Goal: Task Accomplishment & Management: Manage account settings

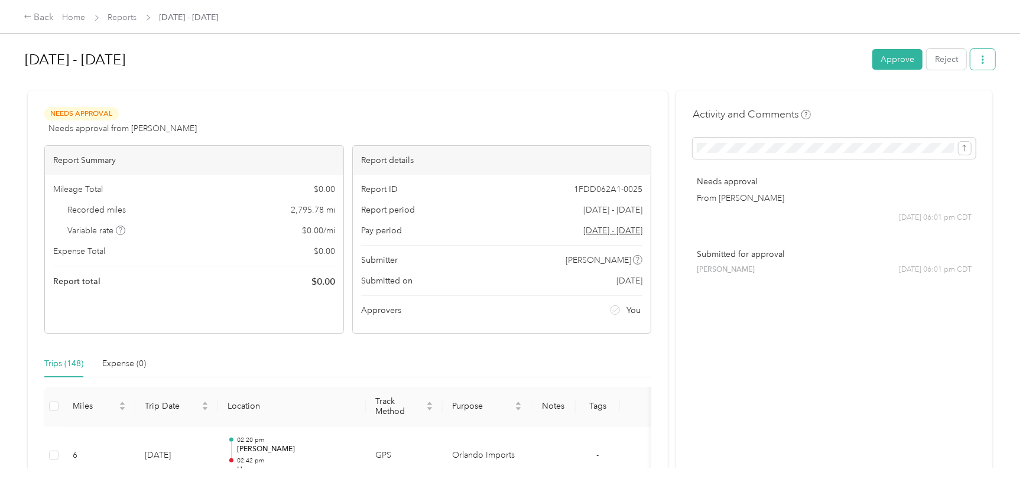
click at [987, 61] on button "button" at bounding box center [983, 59] width 25 height 21
click at [957, 100] on span "Download" at bounding box center [947, 103] width 39 height 12
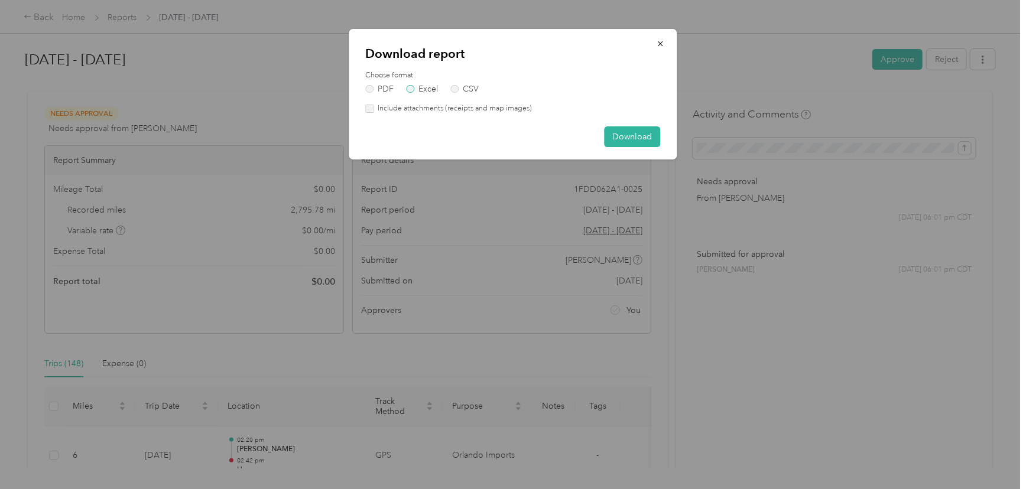
click at [426, 89] on label "Excel" at bounding box center [422, 89] width 32 height 8
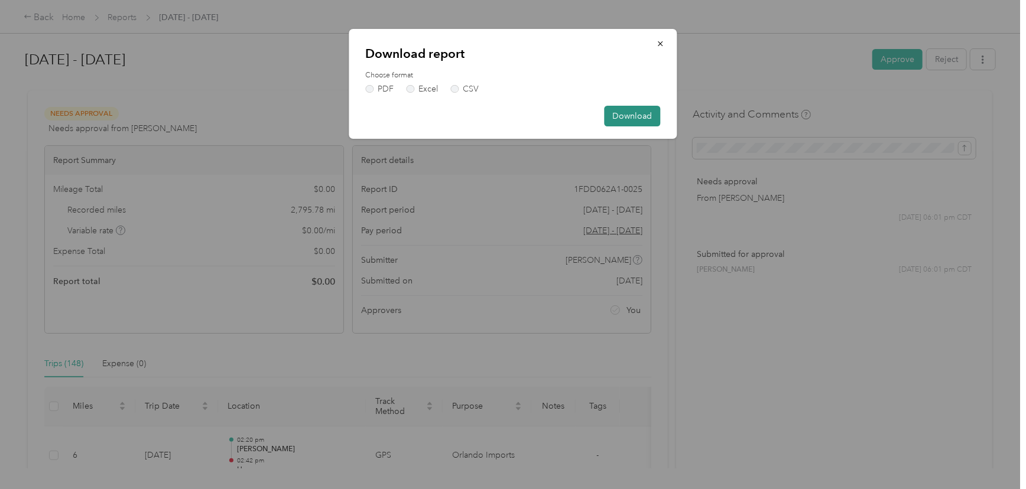
click at [644, 114] on button "Download" at bounding box center [633, 116] width 56 height 21
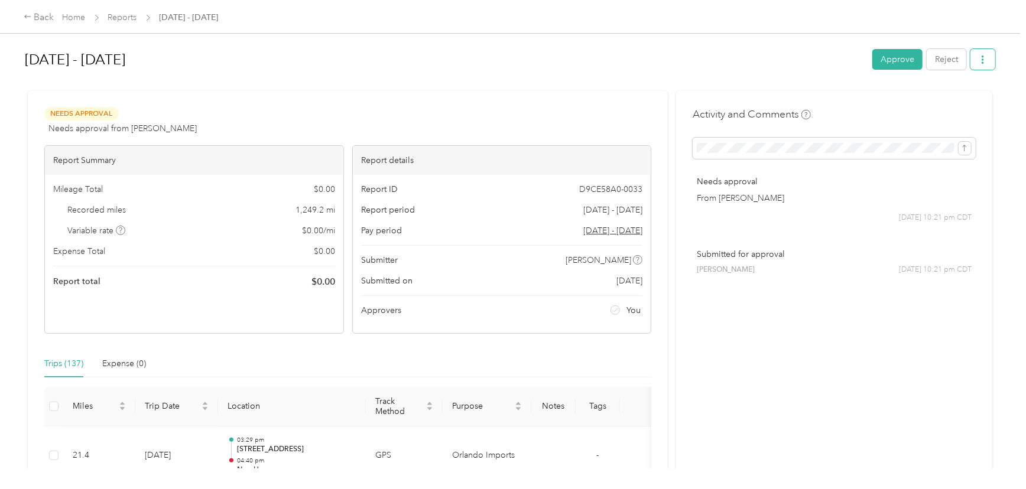
click at [985, 53] on button "button" at bounding box center [983, 59] width 25 height 21
click at [937, 97] on span "Download" at bounding box center [947, 103] width 39 height 12
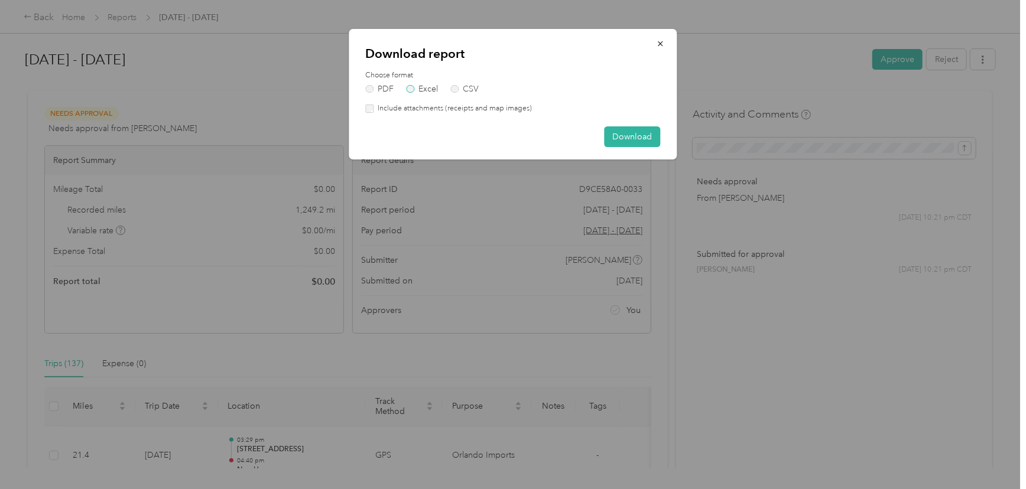
click at [425, 89] on label "Excel" at bounding box center [422, 89] width 32 height 8
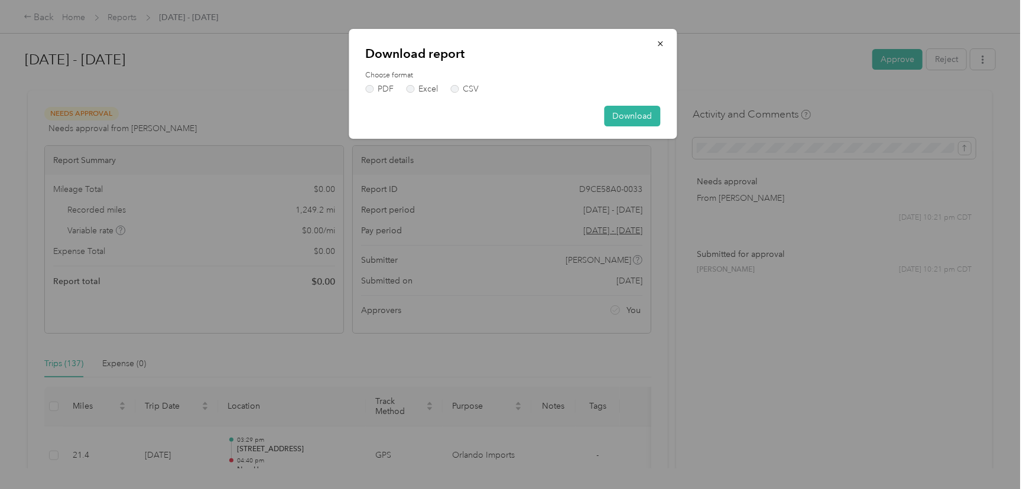
click at [625, 105] on div "Download report Choose format PDF Excel CSV Download" at bounding box center [513, 84] width 328 height 110
click at [626, 118] on button "Download" at bounding box center [633, 116] width 56 height 21
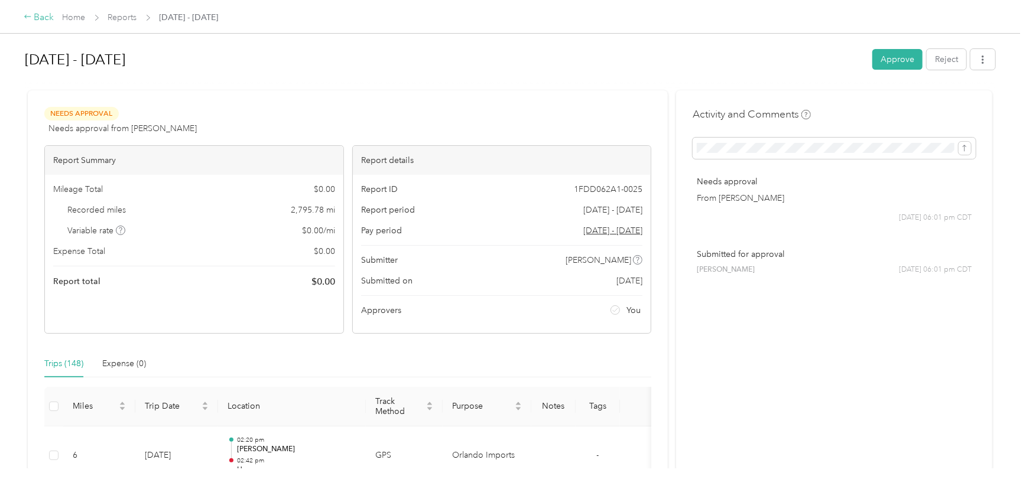
click at [27, 15] on icon at bounding box center [28, 16] width 8 height 8
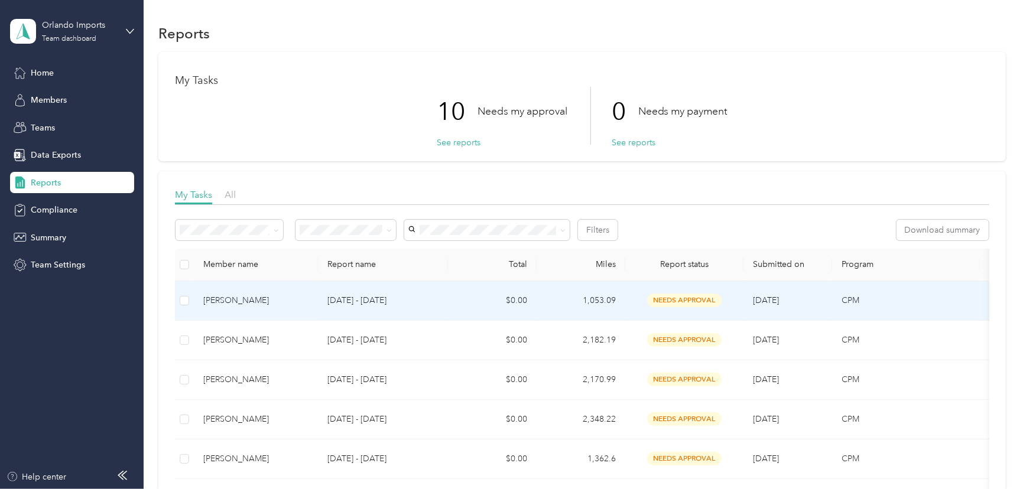
click at [220, 297] on div "[PERSON_NAME]" at bounding box center [255, 300] width 105 height 13
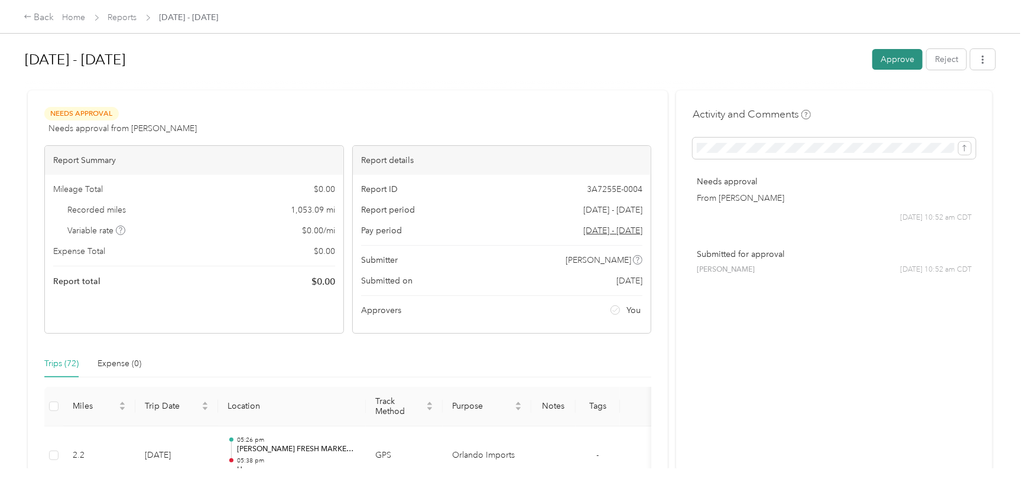
click at [888, 57] on button "Approve" at bounding box center [897, 59] width 50 height 21
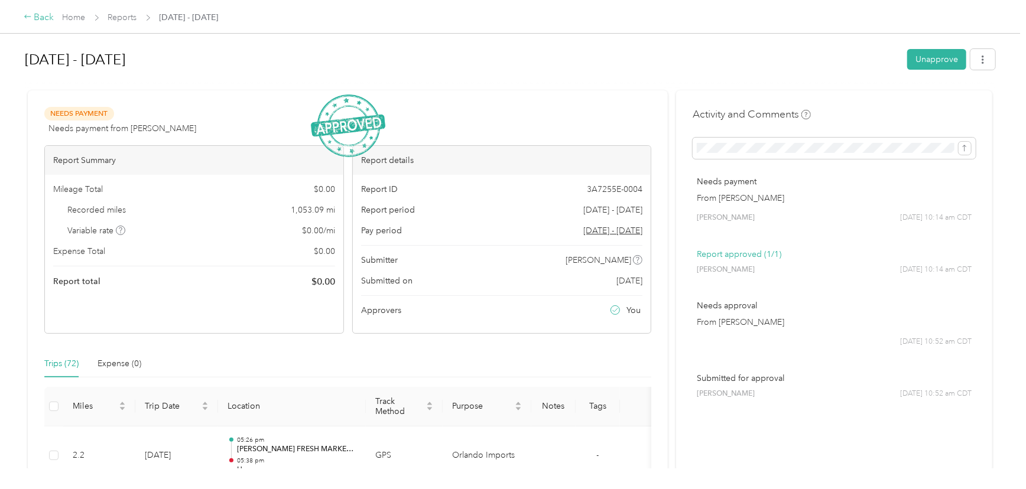
click at [28, 14] on icon at bounding box center [28, 16] width 8 height 8
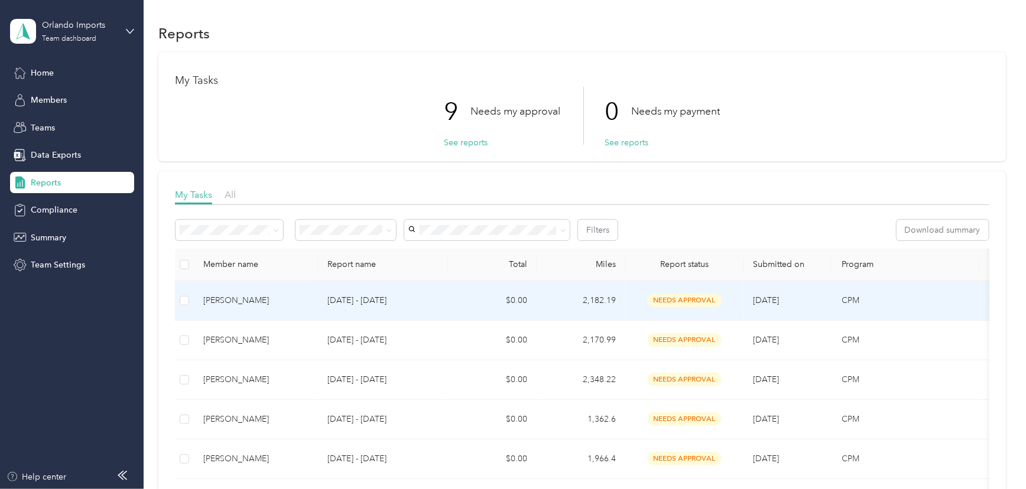
click at [220, 294] on div "[PERSON_NAME]" at bounding box center [255, 300] width 105 height 13
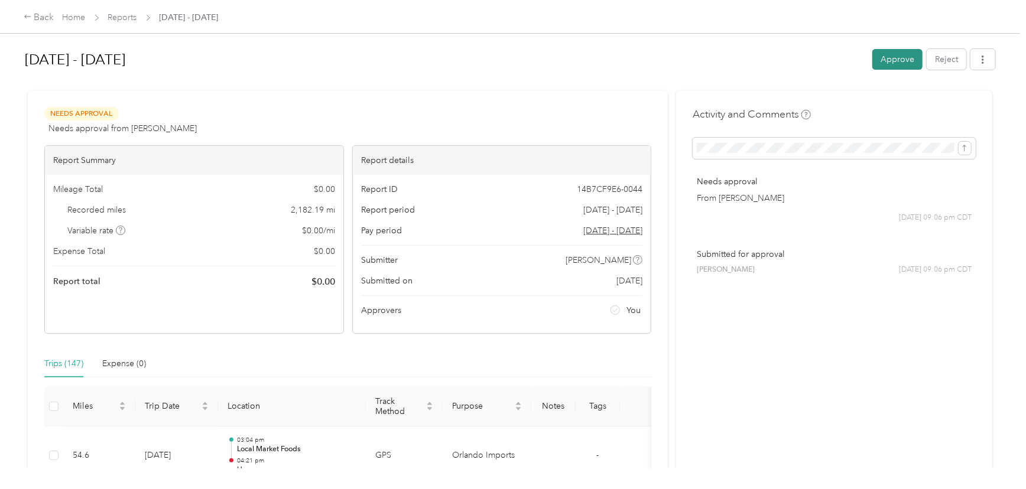
click at [880, 59] on button "Approve" at bounding box center [897, 59] width 50 height 21
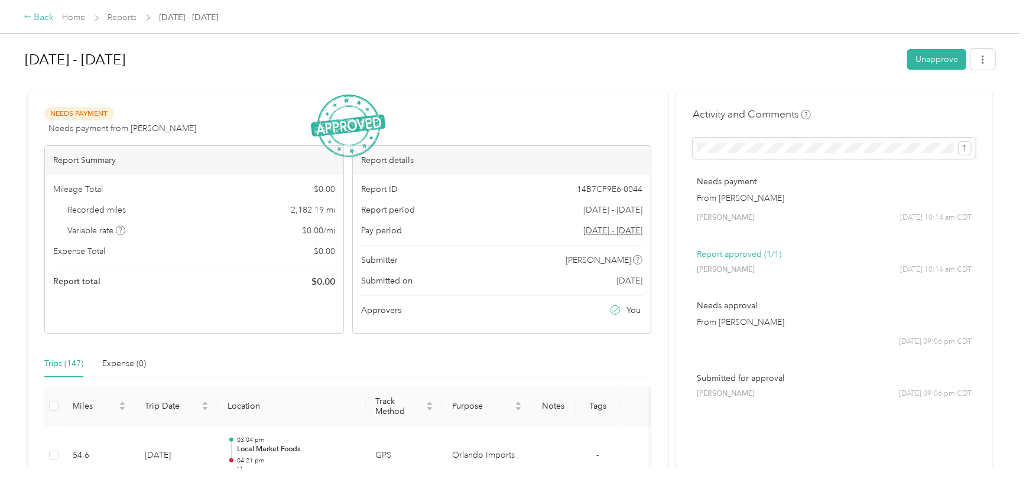
click at [38, 15] on div "Back" at bounding box center [39, 18] width 31 height 14
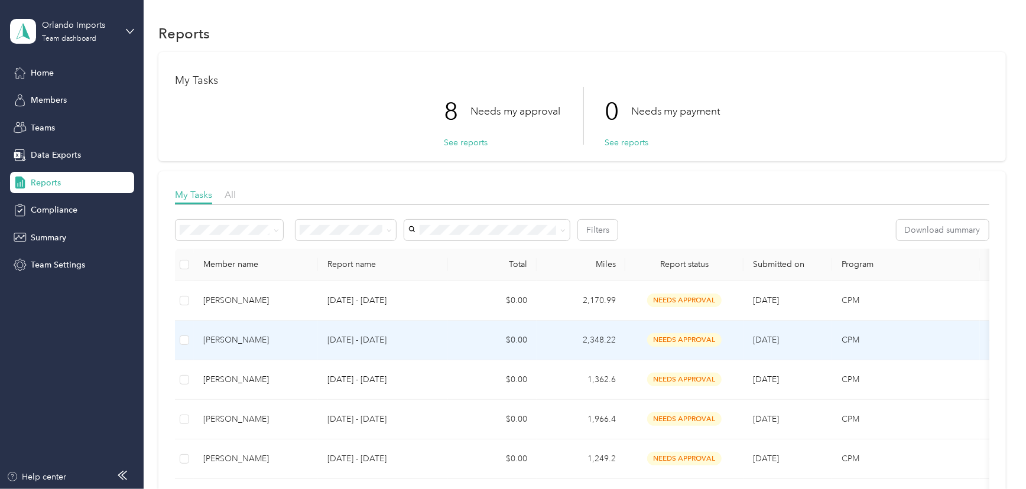
click at [225, 336] on div "[PERSON_NAME]" at bounding box center [255, 340] width 105 height 13
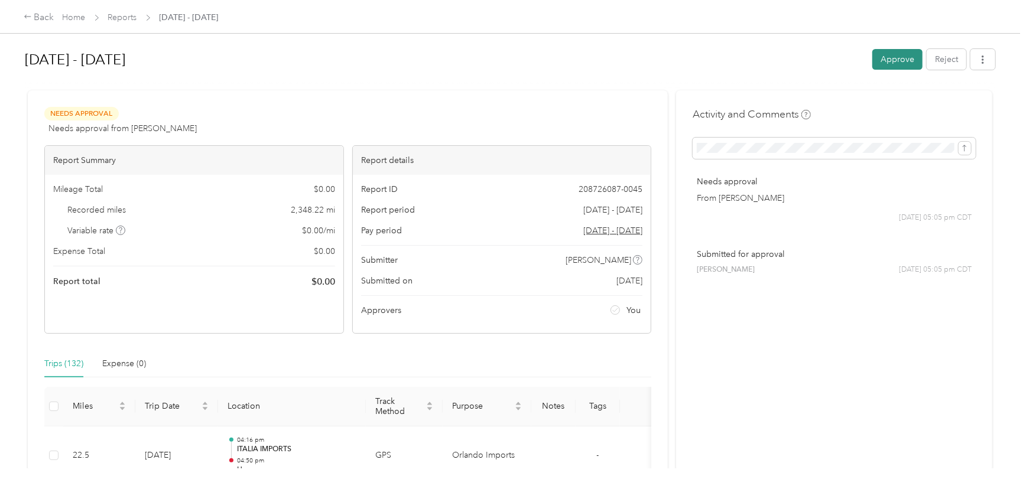
click at [893, 54] on button "Approve" at bounding box center [897, 59] width 50 height 21
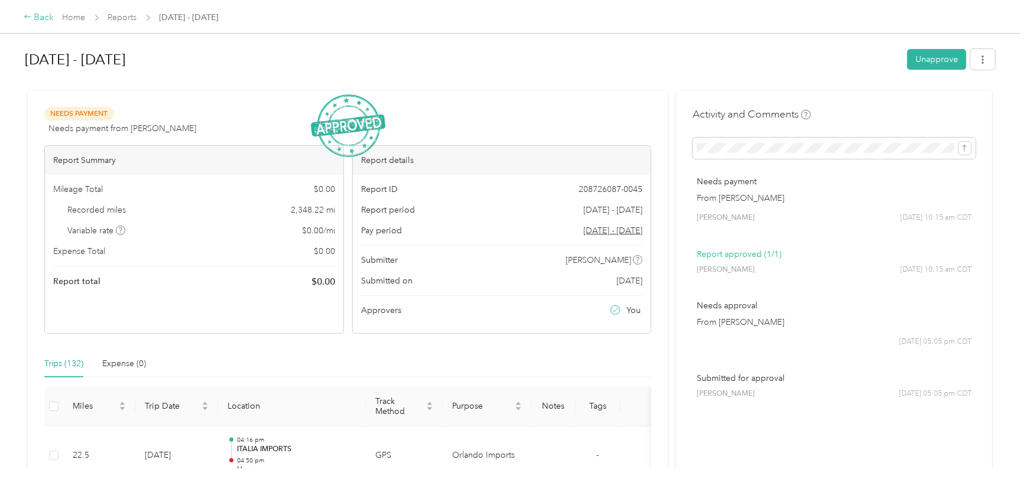
click at [26, 17] on icon at bounding box center [28, 16] width 8 height 8
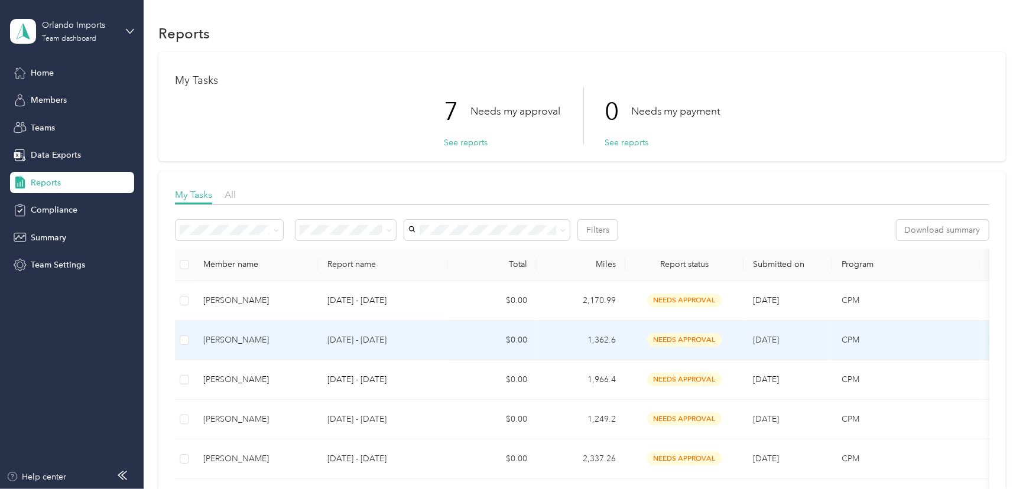
click at [260, 337] on div "[PERSON_NAME]" at bounding box center [255, 340] width 105 height 13
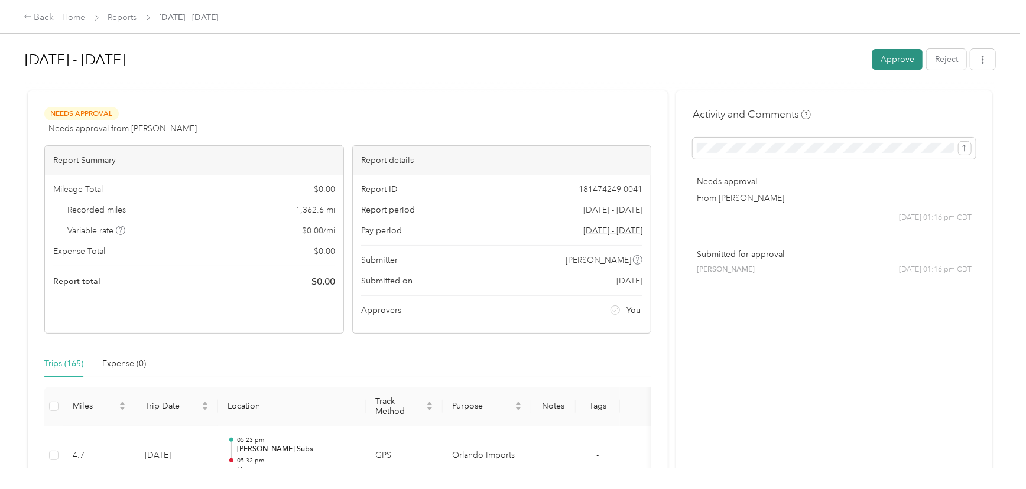
click at [898, 57] on button "Approve" at bounding box center [897, 59] width 50 height 21
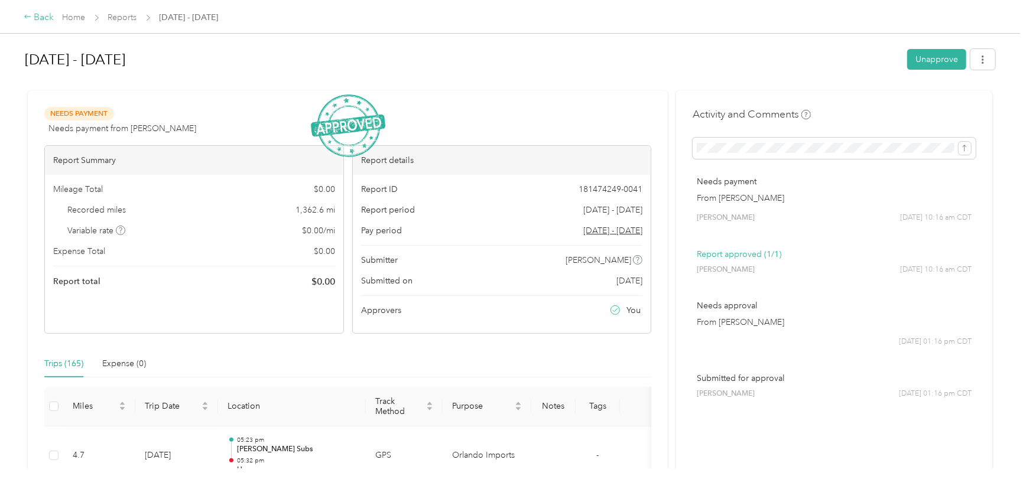
click at [31, 14] on icon at bounding box center [28, 16] width 8 height 8
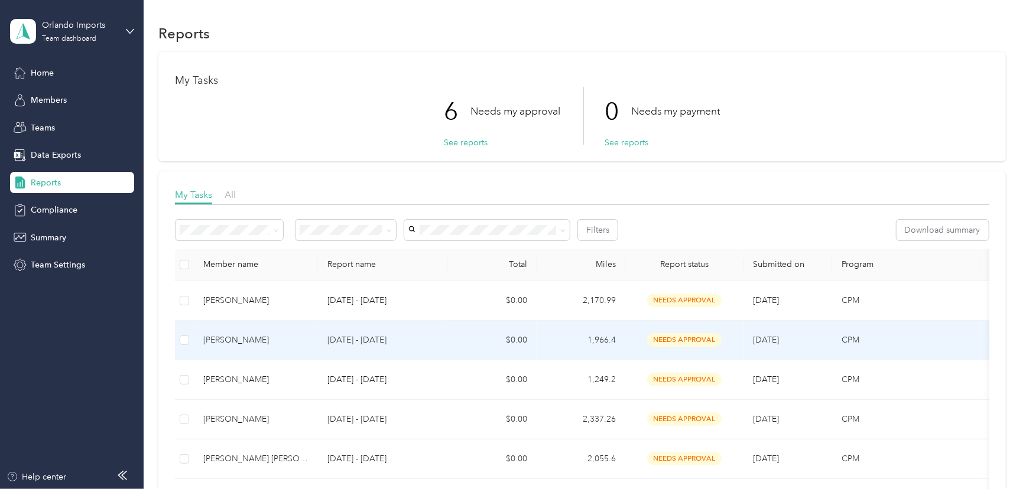
click at [245, 338] on div "[PERSON_NAME]" at bounding box center [255, 340] width 105 height 13
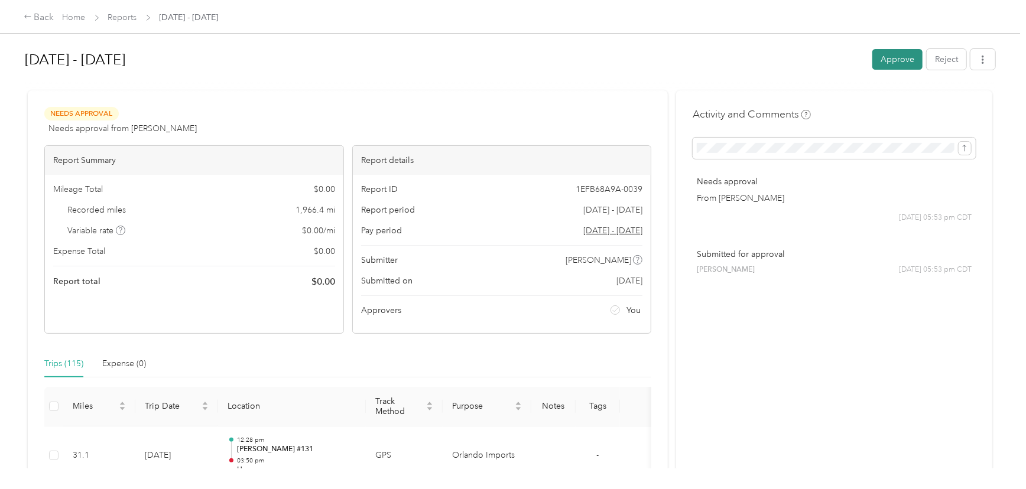
click at [891, 53] on button "Approve" at bounding box center [897, 59] width 50 height 21
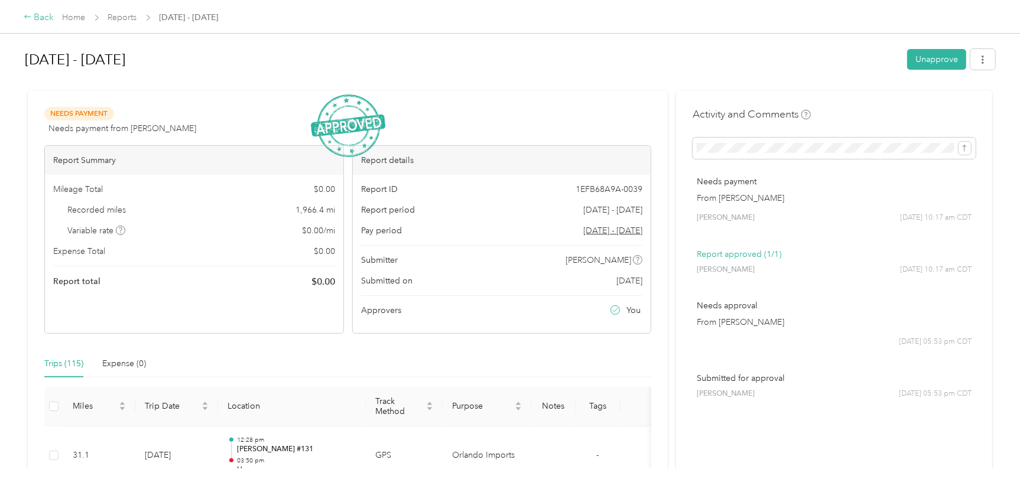
click at [41, 15] on div "Back" at bounding box center [39, 18] width 31 height 14
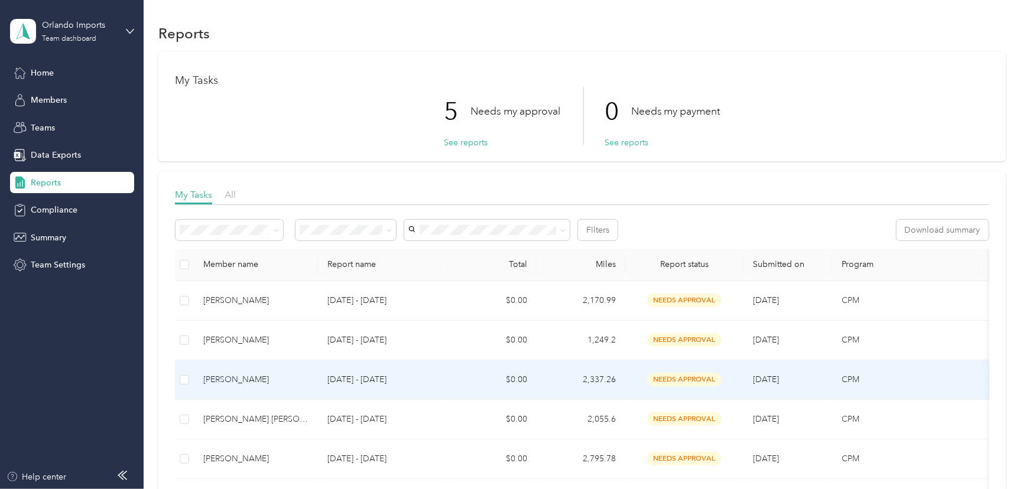
click at [232, 375] on div "[PERSON_NAME]" at bounding box center [255, 380] width 105 height 13
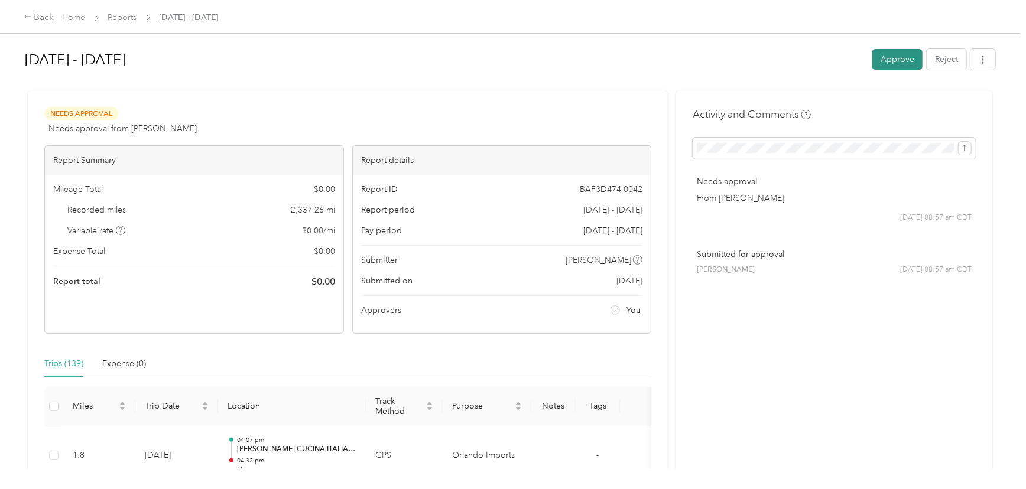
click at [898, 60] on button "Approve" at bounding box center [897, 59] width 50 height 21
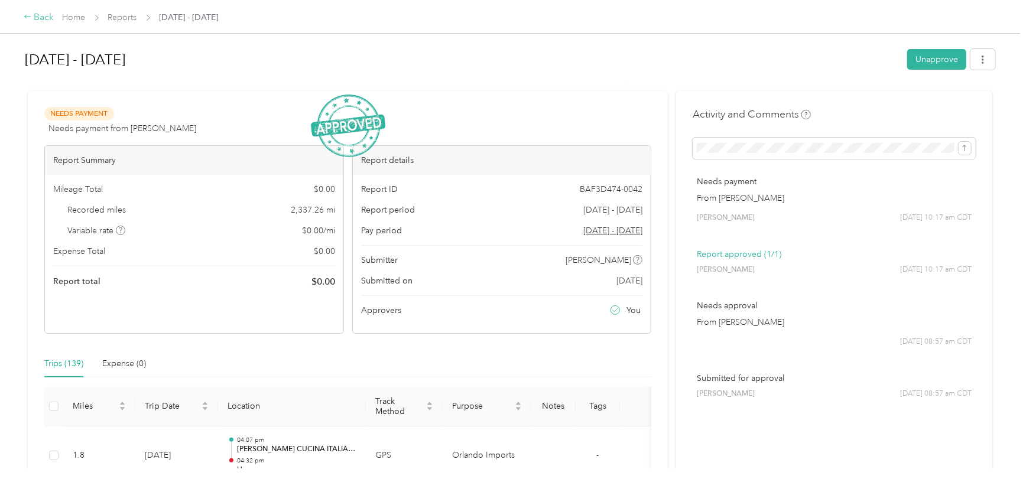
click at [40, 16] on div "Back" at bounding box center [39, 18] width 31 height 14
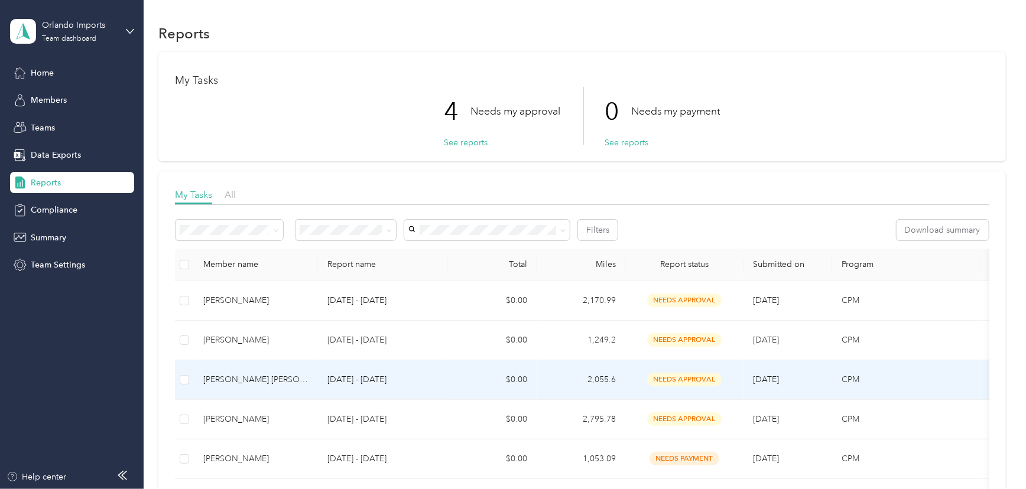
click at [258, 378] on div "[PERSON_NAME] [PERSON_NAME]" at bounding box center [255, 380] width 105 height 13
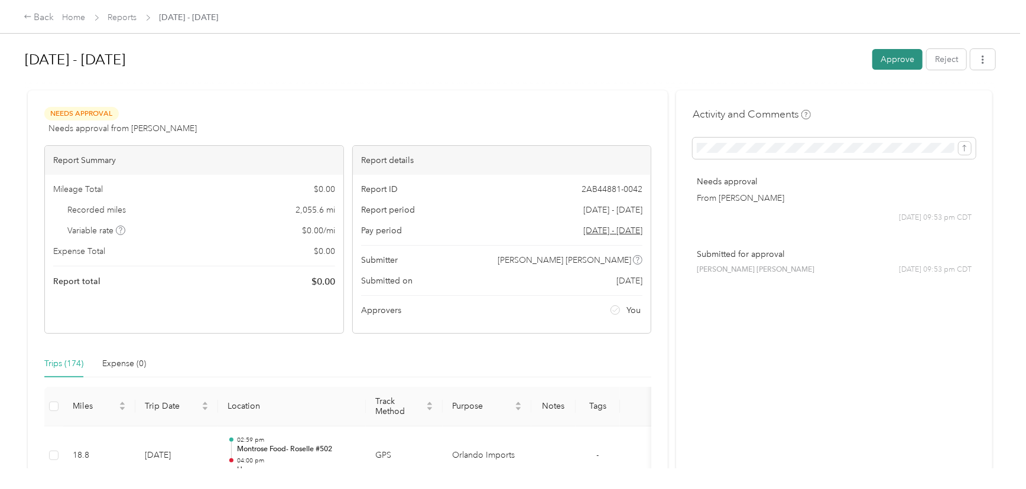
click at [895, 59] on button "Approve" at bounding box center [897, 59] width 50 height 21
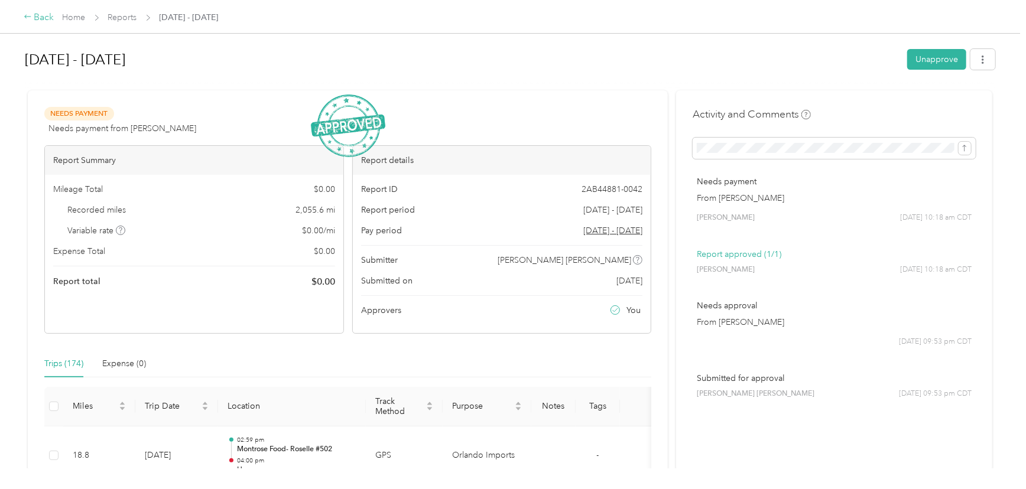
click at [44, 17] on div "Back" at bounding box center [39, 18] width 31 height 14
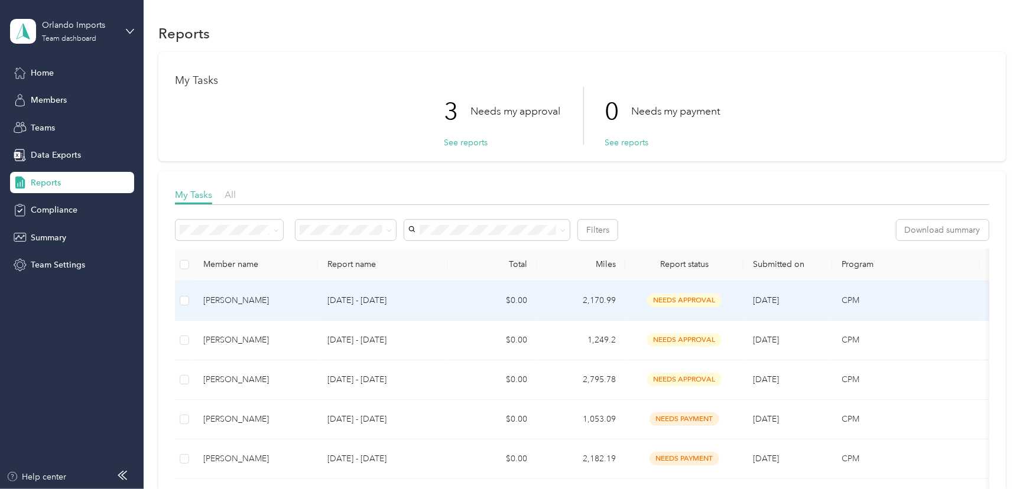
click at [219, 296] on div "[PERSON_NAME]" at bounding box center [255, 300] width 105 height 13
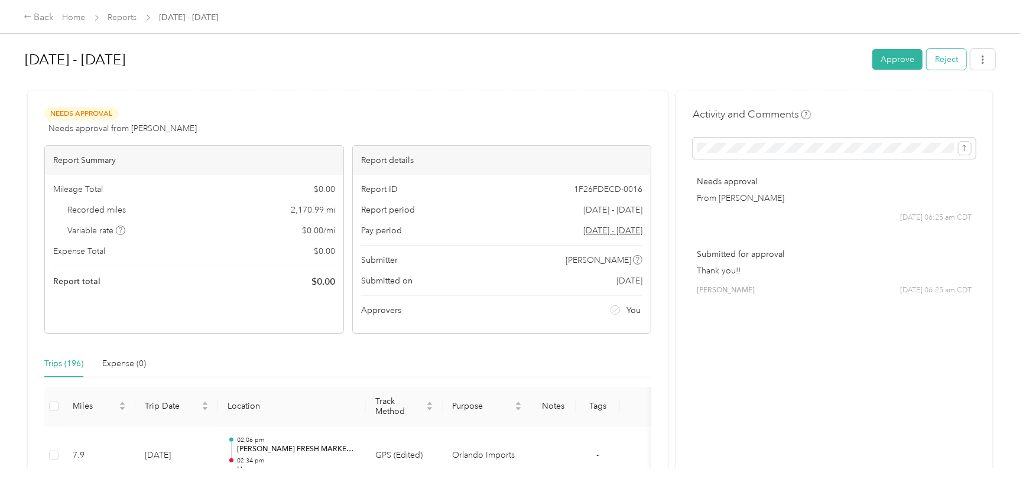
click at [949, 54] on button "Reject" at bounding box center [947, 59] width 40 height 21
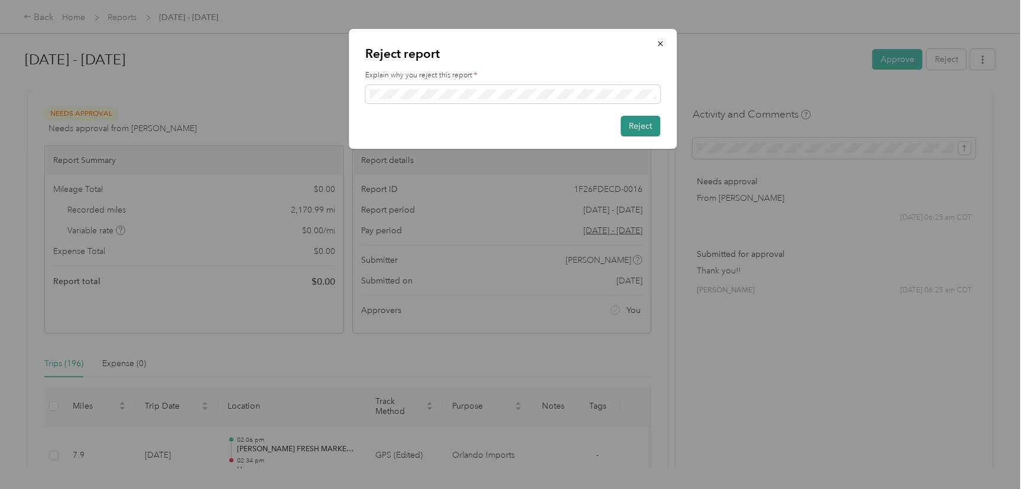
click at [644, 123] on button "Reject" at bounding box center [641, 126] width 40 height 21
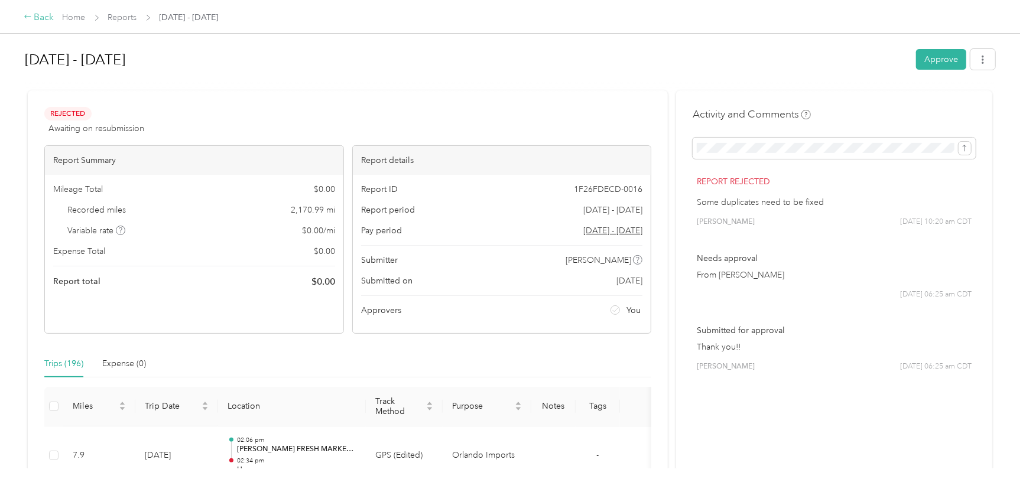
click at [41, 12] on div "Back" at bounding box center [39, 18] width 31 height 14
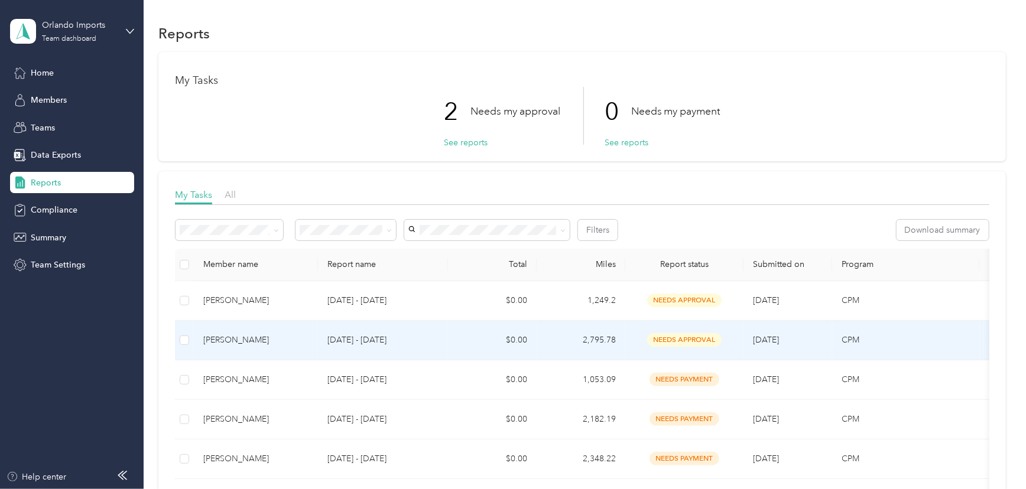
click at [233, 336] on div "[PERSON_NAME]" at bounding box center [255, 340] width 105 height 13
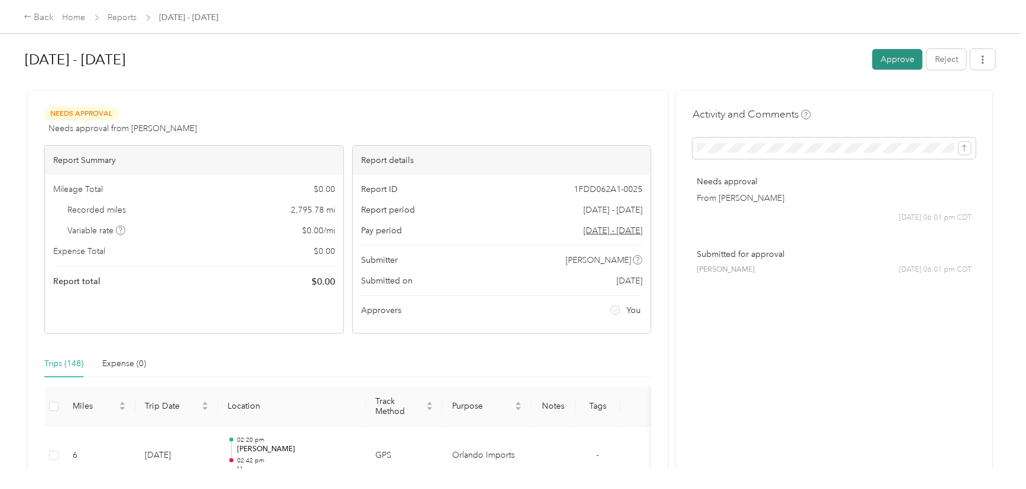
click at [887, 57] on button "Approve" at bounding box center [897, 59] width 50 height 21
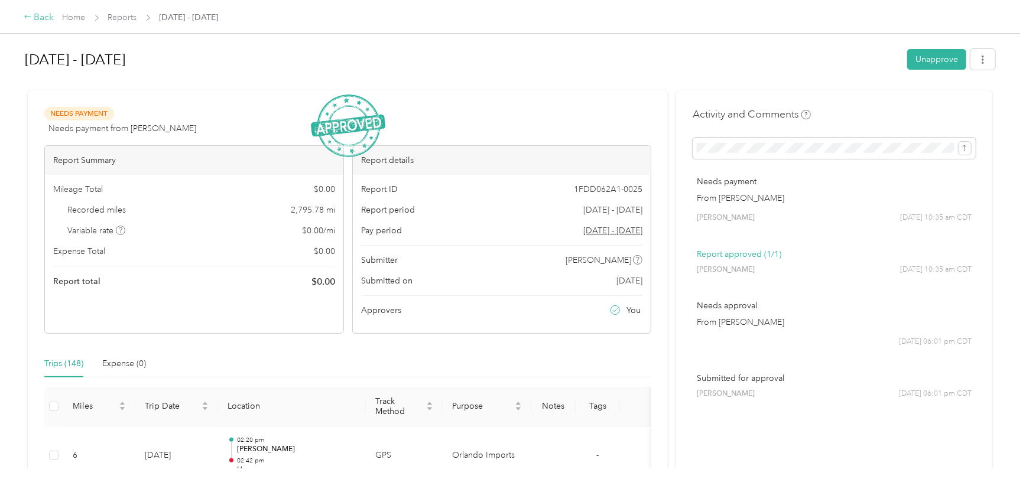
click at [46, 17] on div "Back" at bounding box center [39, 18] width 31 height 14
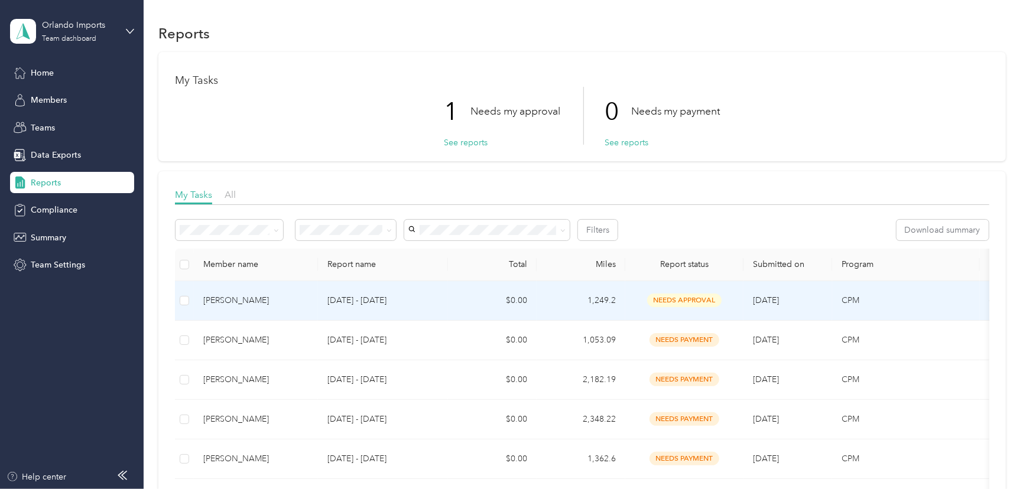
click at [239, 299] on div "[PERSON_NAME]" at bounding box center [255, 300] width 105 height 13
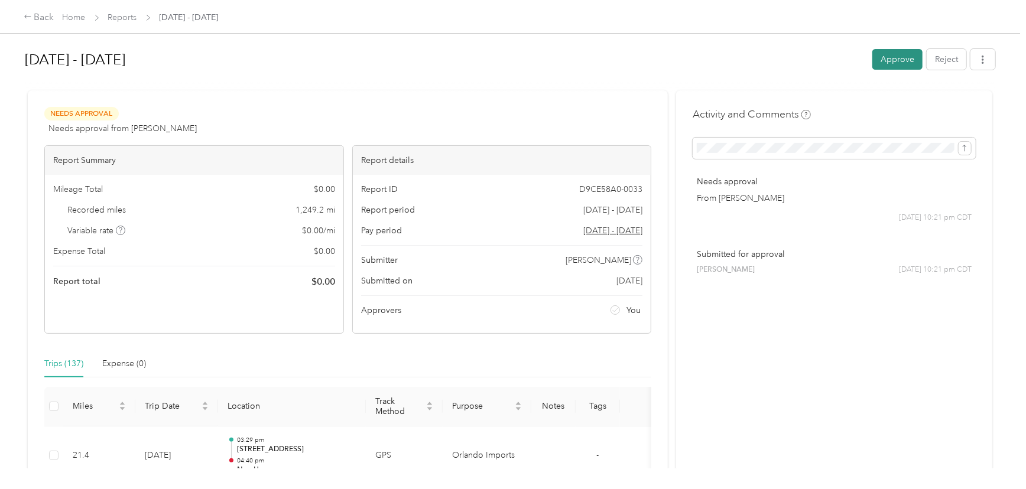
click at [891, 61] on button "Approve" at bounding box center [897, 59] width 50 height 21
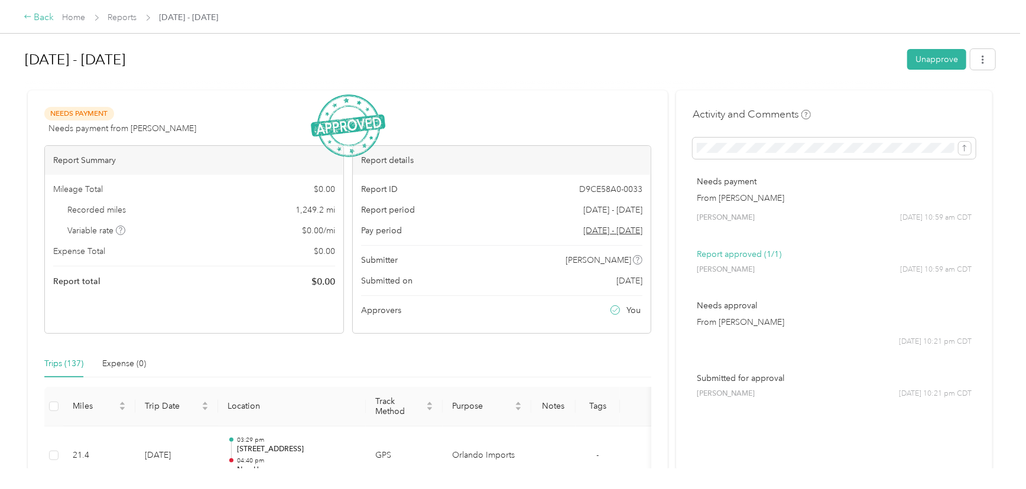
click at [31, 12] on div "Back" at bounding box center [39, 18] width 31 height 14
